Goal: Transaction & Acquisition: Purchase product/service

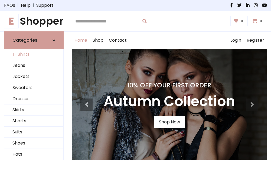
click at [34, 55] on link "T-Shirts" at bounding box center [33, 54] width 59 height 11
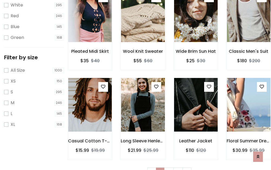
scroll to position [10, 0]
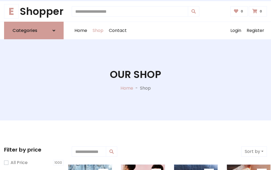
click at [135, 80] on h1 "Our Shop" at bounding box center [135, 75] width 51 height 12
click at [169, 31] on div "Home Shop Contact Log out Login Register" at bounding box center [169, 30] width 195 height 17
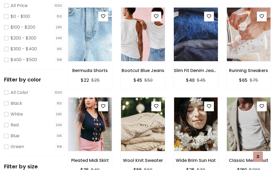
click at [196, 44] on img at bounding box center [196, 34] width 52 height 130
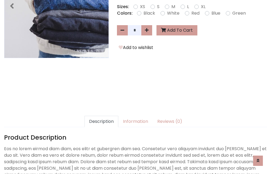
scroll to position [132, 0]
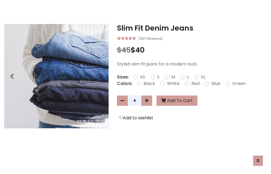
click at [192, 28] on h3 "Slim Fit Denim Jeans" at bounding box center [192, 28] width 150 height 9
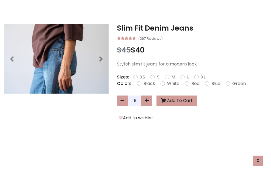
click at [192, 28] on h3 "Slim Fit Denim Jeans" at bounding box center [192, 28] width 150 height 9
